Goal: Information Seeking & Learning: Learn about a topic

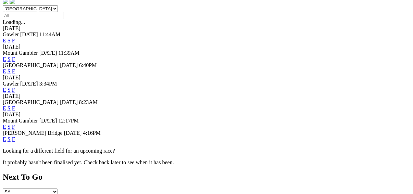
scroll to position [219, 0]
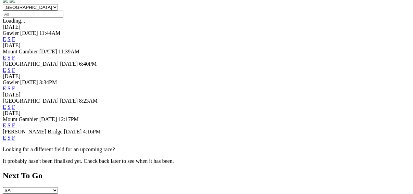
click at [15, 135] on link "F" at bounding box center [13, 138] width 3 height 6
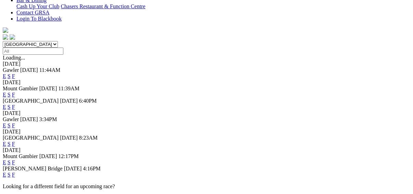
scroll to position [192, 0]
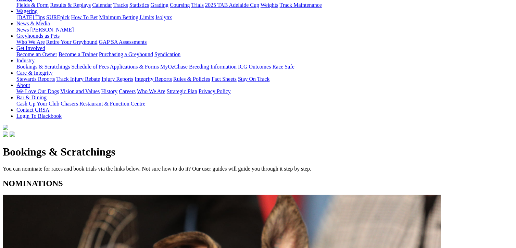
scroll to position [103, 0]
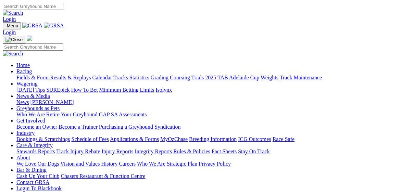
click at [17, 75] on link "Fields & Form" at bounding box center [32, 78] width 32 height 6
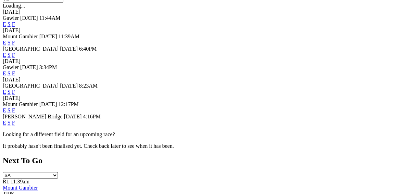
scroll to position [246, 0]
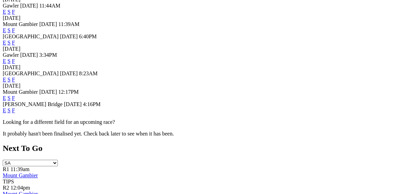
click at [15, 107] on link "F" at bounding box center [13, 110] width 3 height 6
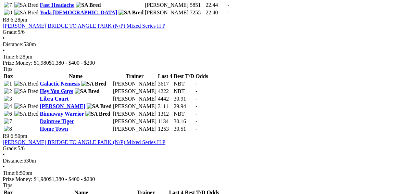
scroll to position [985, 0]
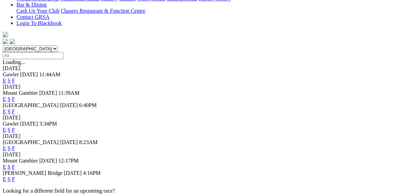
scroll to position [192, 0]
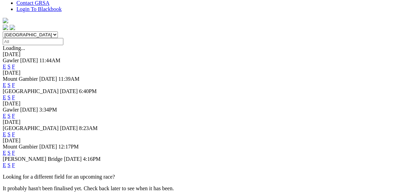
click at [15, 150] on link "F" at bounding box center [13, 153] width 3 height 6
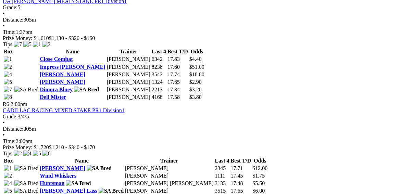
scroll to position [739, 0]
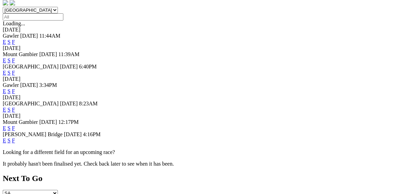
scroll to position [219, 0]
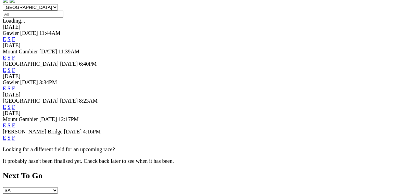
click at [15, 104] on link "F" at bounding box center [13, 107] width 3 height 6
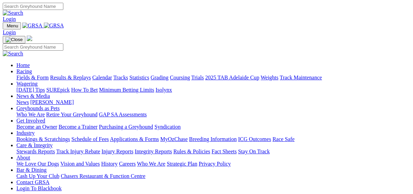
click at [32, 68] on link "Racing" at bounding box center [23, 71] width 15 height 6
click at [18, 75] on link "Fields & Form" at bounding box center [32, 78] width 32 height 6
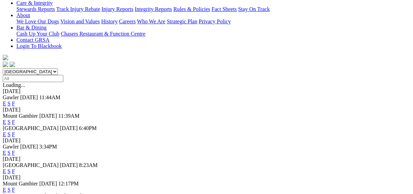
scroll to position [192, 0]
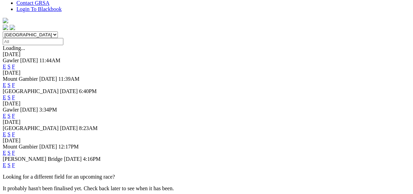
click at [15, 131] on link "F" at bounding box center [13, 134] width 3 height 6
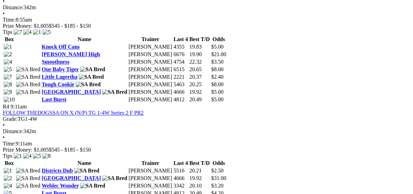
scroll to position [657, 0]
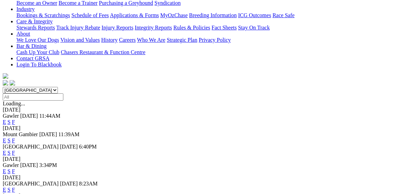
scroll to position [164, 0]
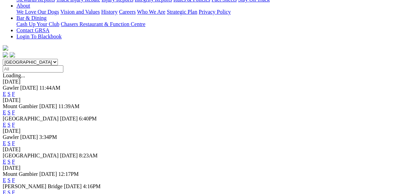
click at [6, 159] on link "E" at bounding box center [4, 162] width 3 height 6
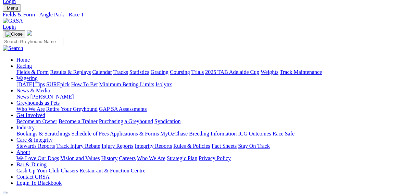
scroll to position [27, 0]
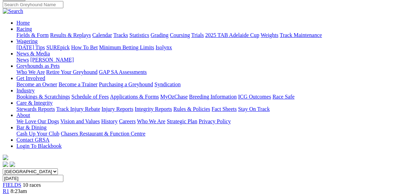
scroll to position [55, 0]
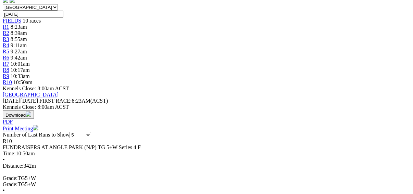
scroll to position [274, 0]
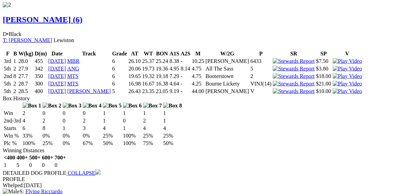
scroll to position [848, 0]
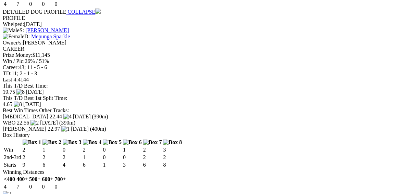
scroll to position [520, 0]
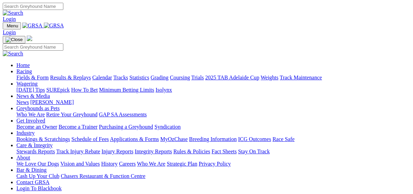
click at [79, 75] on link "Results & Replays" at bounding box center [70, 78] width 41 height 6
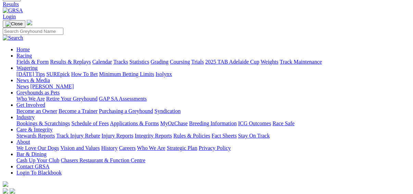
scroll to position [55, 0]
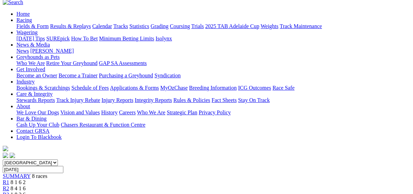
scroll to position [55, 0]
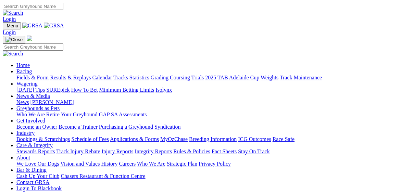
click at [16, 75] on link "Fields & Form" at bounding box center [32, 78] width 32 height 6
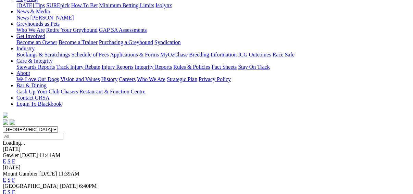
scroll to position [109, 0]
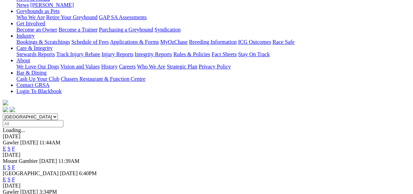
click at [15, 177] on link "F" at bounding box center [13, 180] width 3 height 6
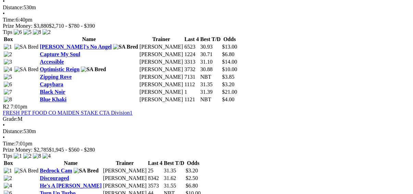
scroll to position [356, 0]
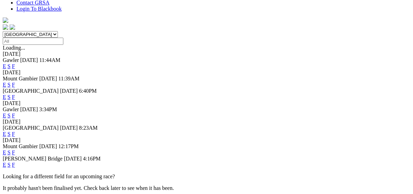
scroll to position [246, 0]
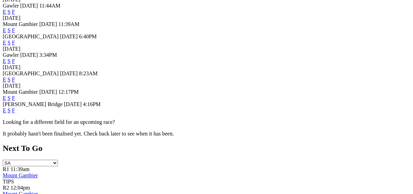
click at [15, 77] on link "F" at bounding box center [13, 80] width 3 height 6
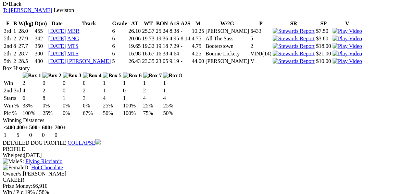
scroll to position [930, 0]
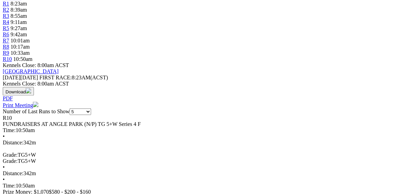
scroll to position [192, 0]
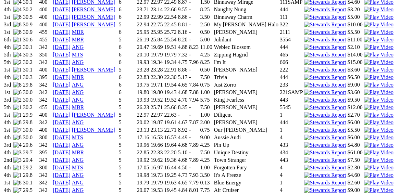
scroll to position [657, 0]
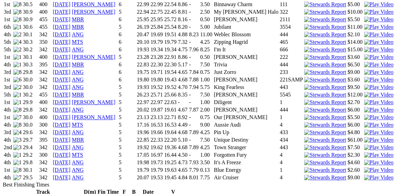
click at [364, 159] on img at bounding box center [378, 162] width 29 height 6
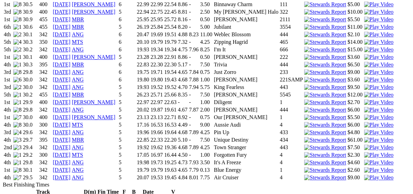
click at [364, 167] on img at bounding box center [378, 170] width 29 height 6
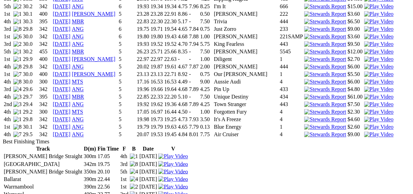
scroll to position [712, 0]
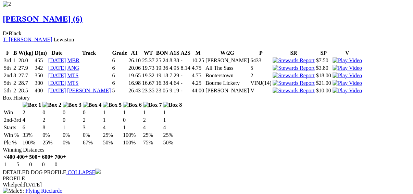
scroll to position [848, 0]
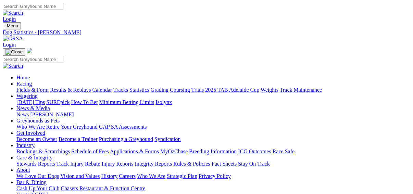
click at [190, 87] on link "Coursing" at bounding box center [180, 90] width 20 height 6
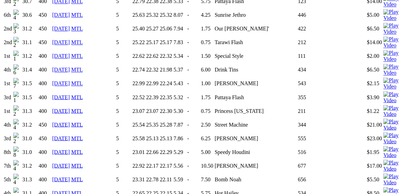
scroll to position [766, 0]
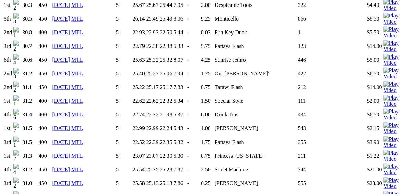
scroll to position [712, 0]
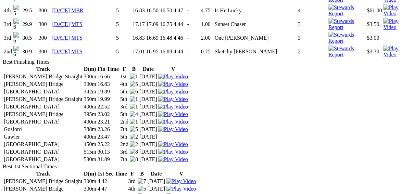
scroll to position [1232, 0]
